Goal: Go to known website: Access a specific website the user already knows

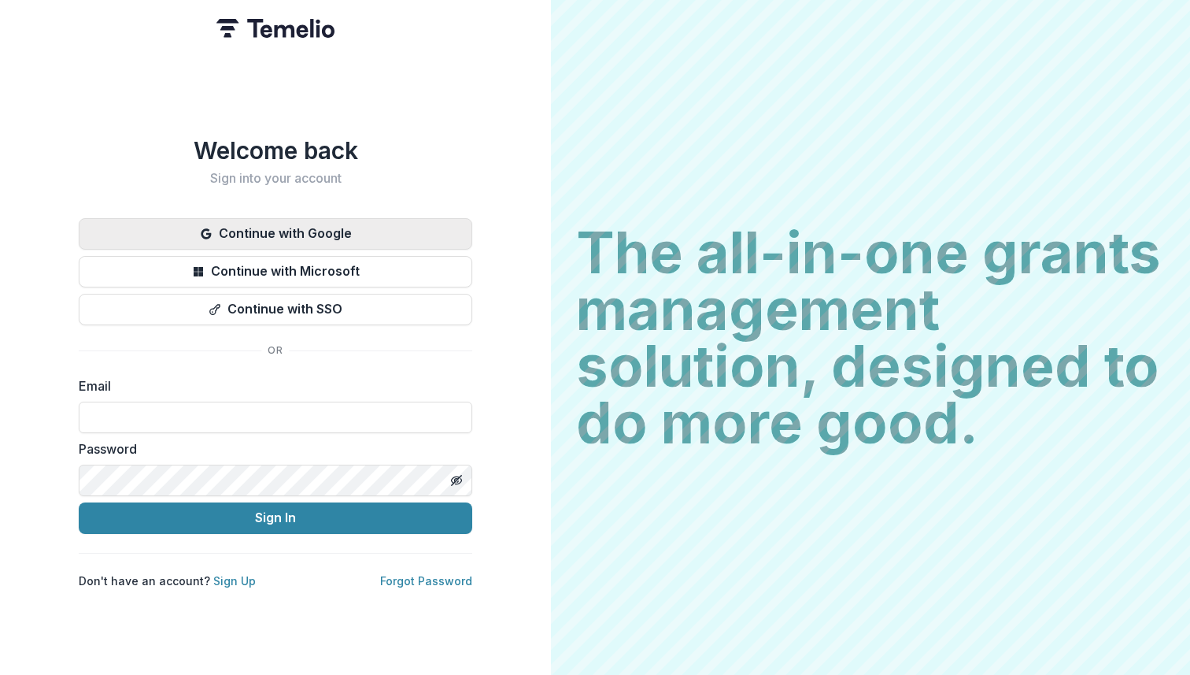
click at [460, 219] on button "Continue with Google" at bounding box center [276, 233] width 394 height 31
